Goal: Task Accomplishment & Management: Manage account settings

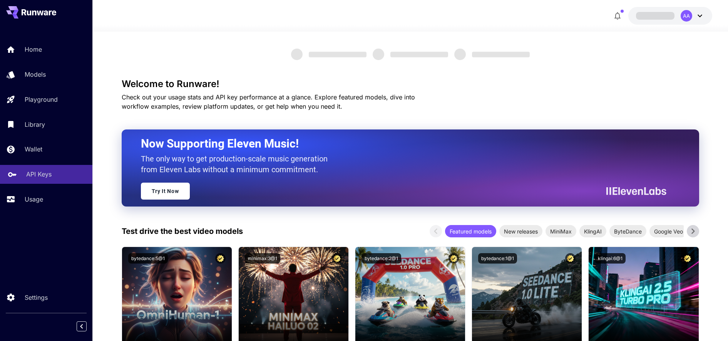
click at [44, 178] on p "API Keys" at bounding box center [38, 173] width 25 height 9
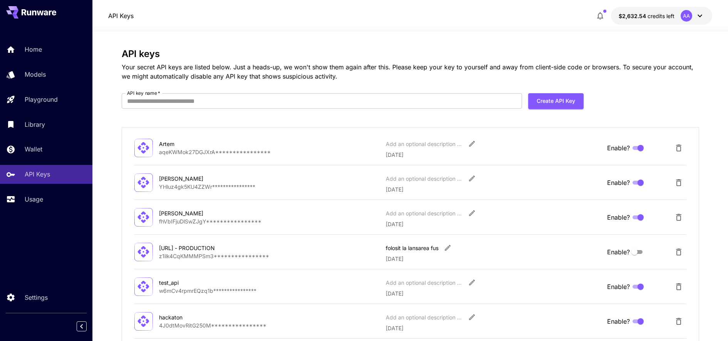
click at [642, 18] on span "$2,632.54" at bounding box center [633, 16] width 29 height 7
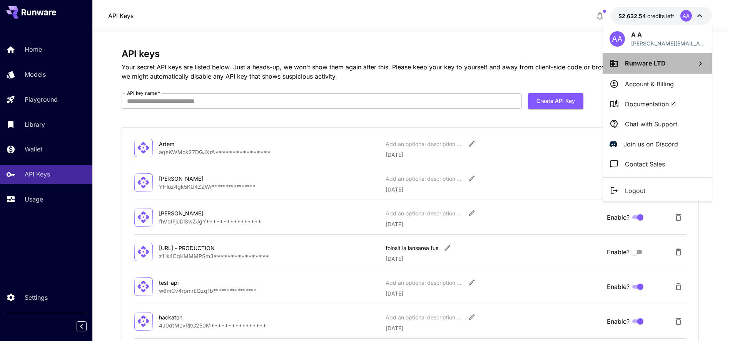
click at [625, 62] on span "Runware LTD" at bounding box center [645, 63] width 41 height 8
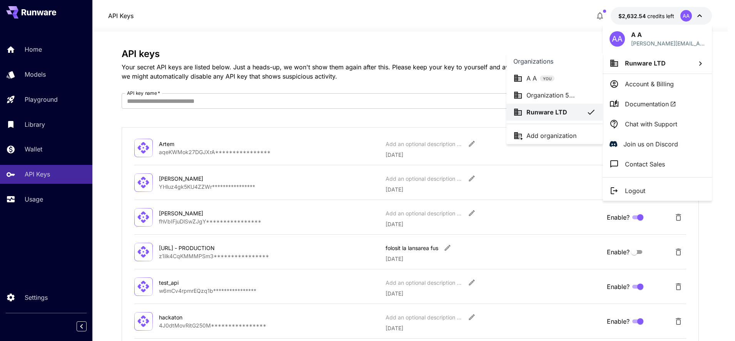
click at [525, 77] on div "A A YOU" at bounding box center [554, 78] width 82 height 9
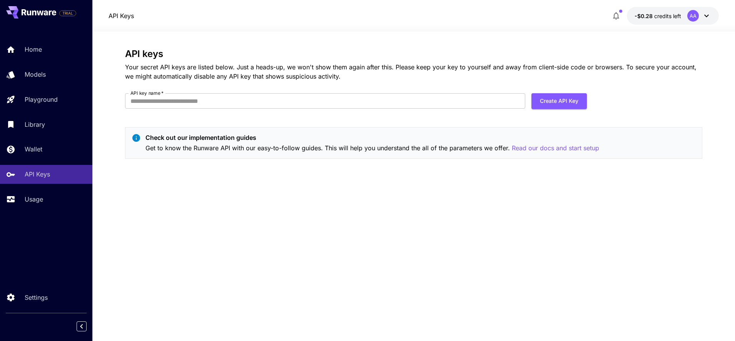
click at [647, 17] on span "-$0.28" at bounding box center [645, 16] width 20 height 7
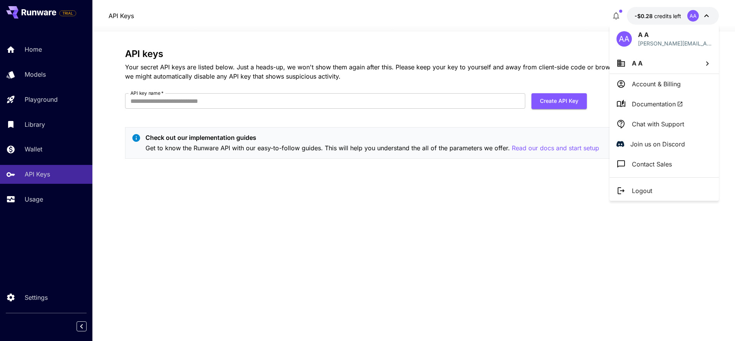
click at [626, 67] on li "A A" at bounding box center [664, 63] width 109 height 21
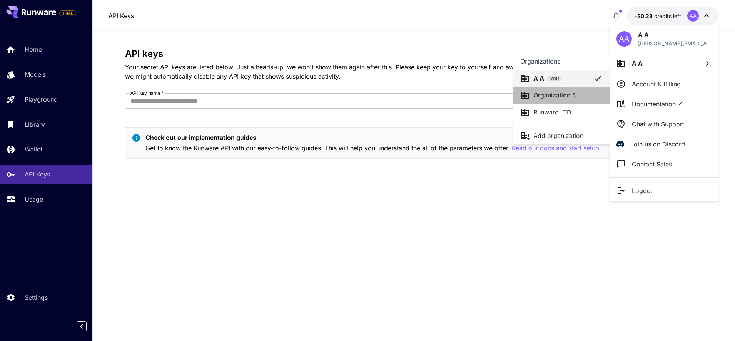
click at [570, 97] on p "Organization 5..." at bounding box center [557, 94] width 48 height 9
